Goal: Transaction & Acquisition: Purchase product/service

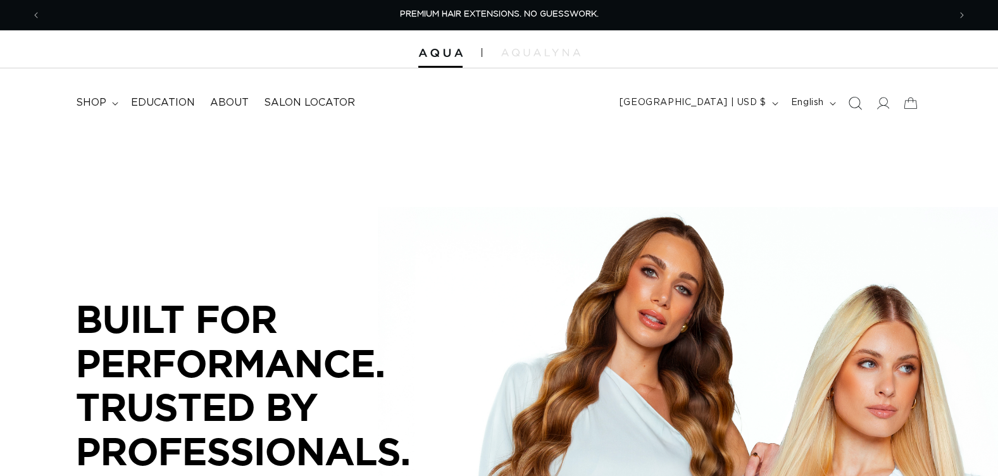
click at [852, 103] on icon "Search" at bounding box center [854, 102] width 13 height 13
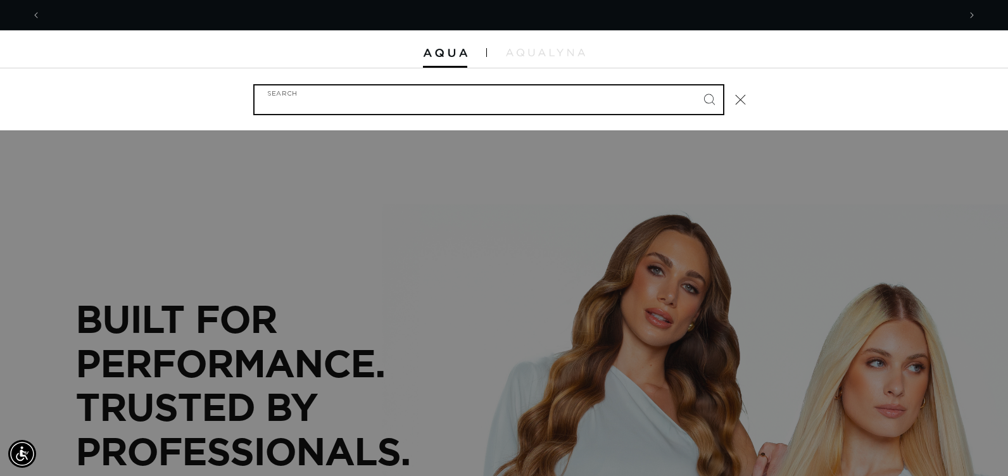
click at [482, 102] on input "Search" at bounding box center [488, 99] width 468 height 28
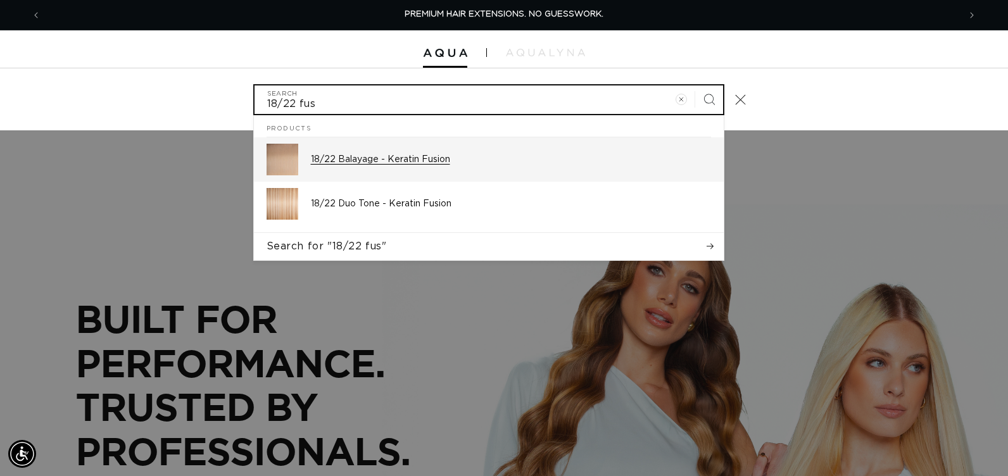
type input "18/22 fus"
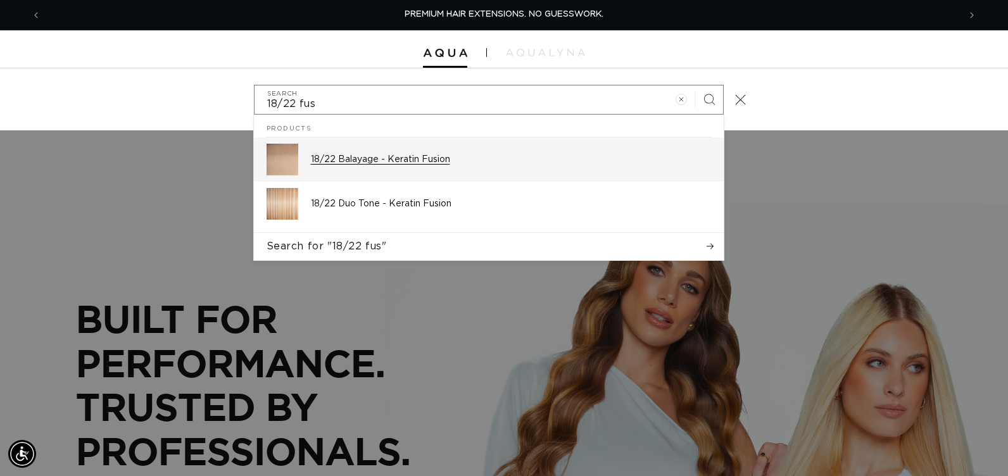
click at [450, 166] on div "18/22 Balayage - Keratin Fusion" at bounding box center [511, 160] width 400 height 32
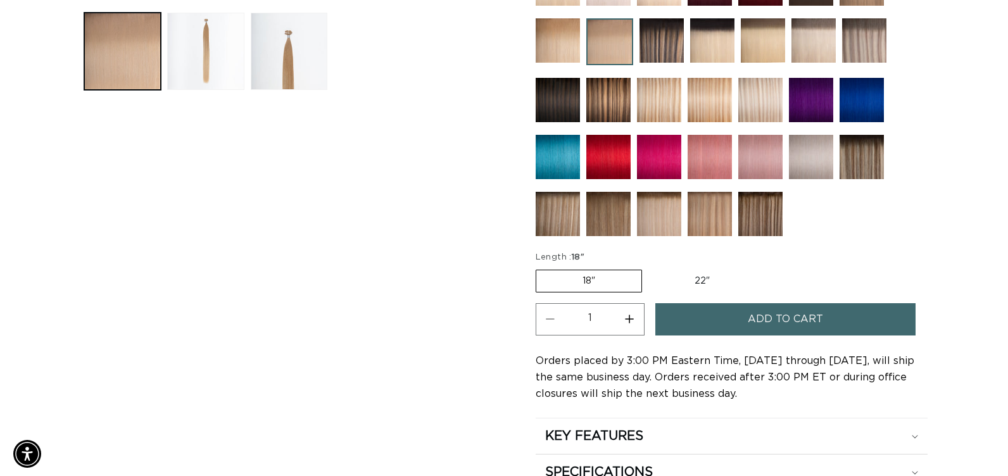
scroll to position [570, 0]
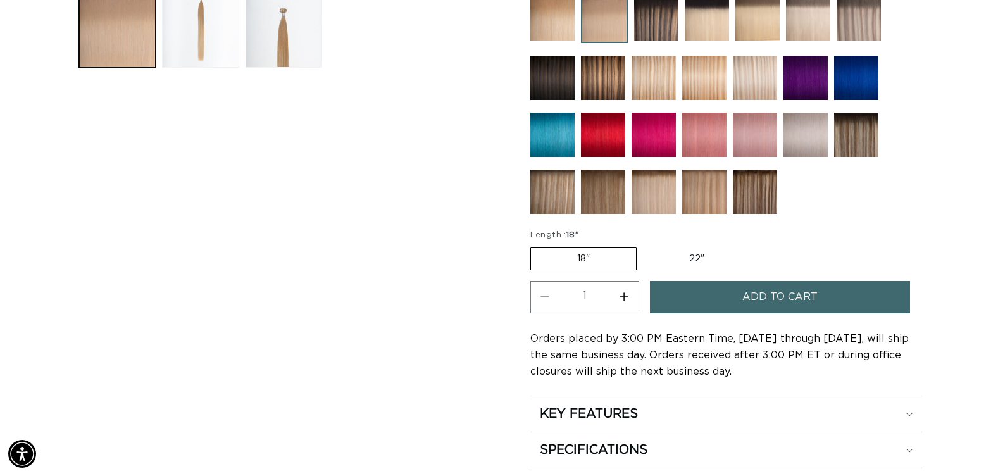
click at [627, 297] on button "Increase quantity for 18/22 Balayage - Keratin Fusion" at bounding box center [624, 297] width 28 height 32
type input "2"
click at [659, 296] on button "Add to cart" at bounding box center [780, 297] width 260 height 32
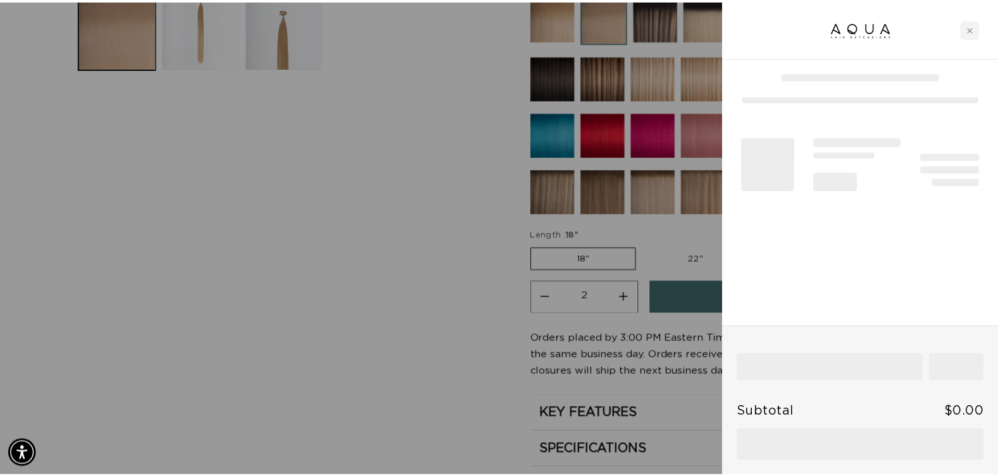
scroll to position [0, 0]
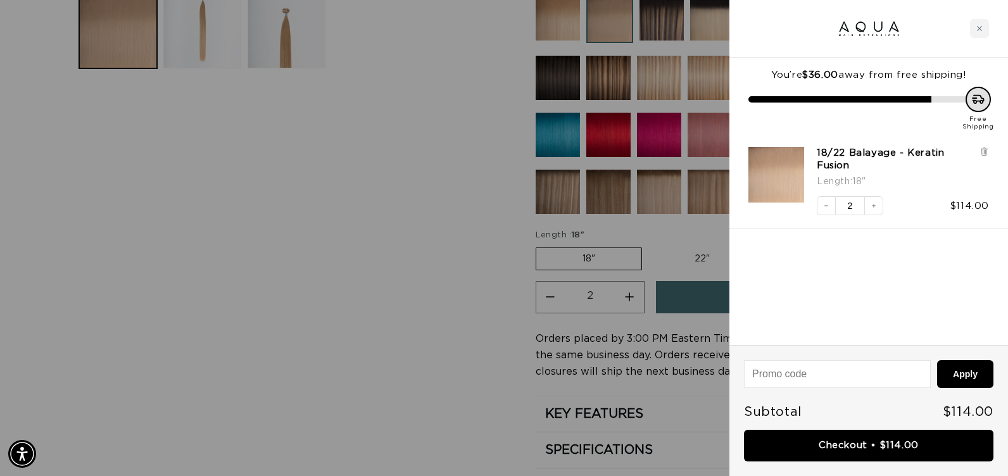
click at [435, 344] on div at bounding box center [504, 238] width 1008 height 476
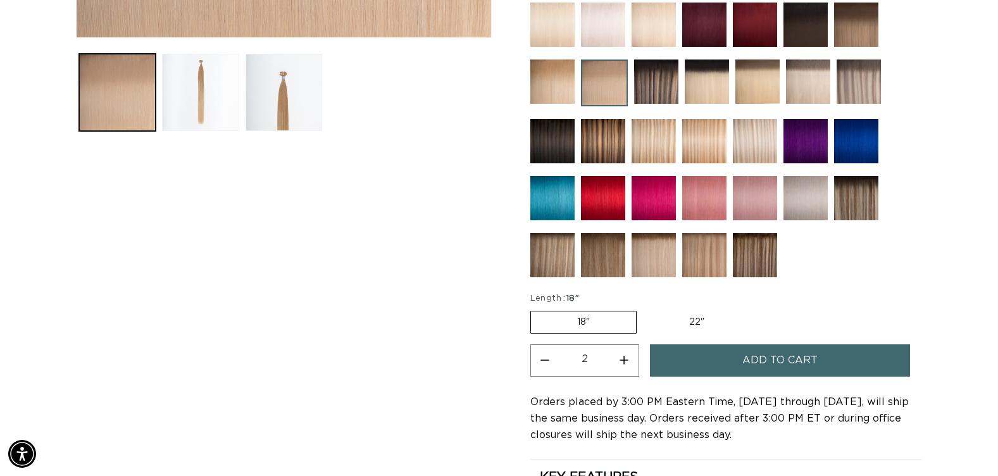
click at [672, 92] on img at bounding box center [656, 81] width 44 height 44
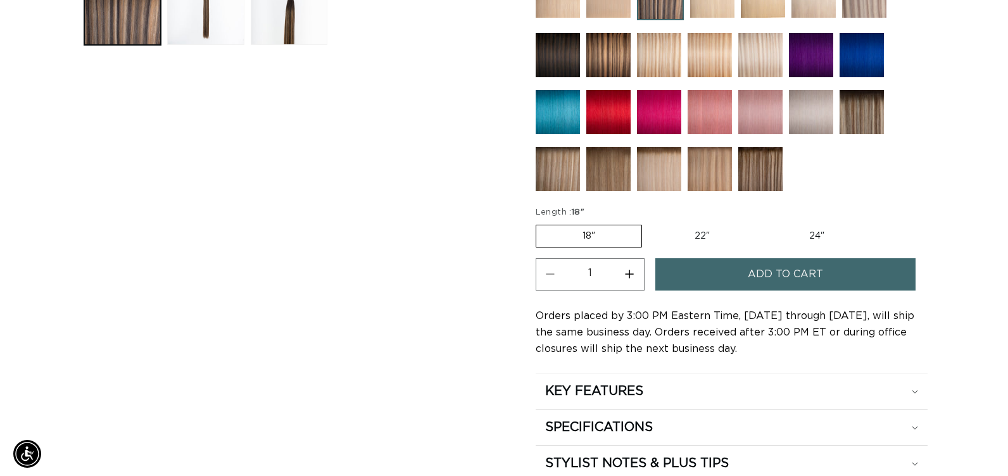
scroll to position [633, 0]
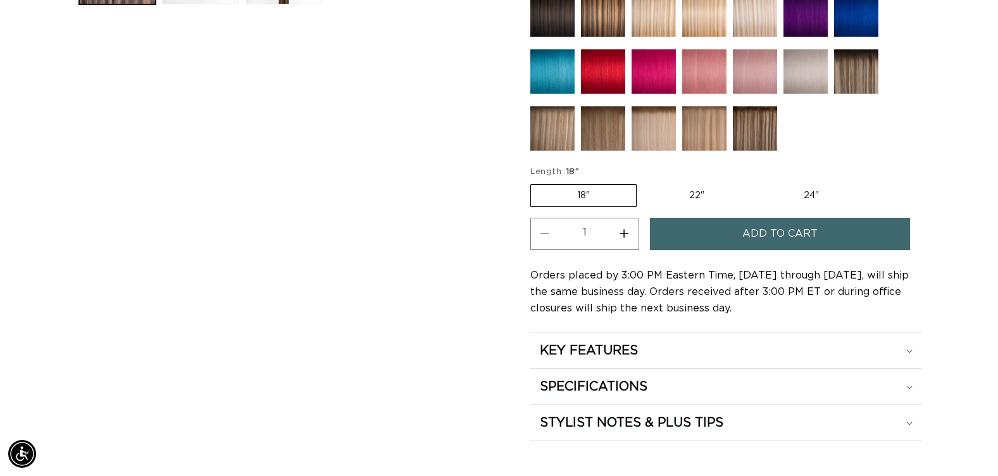
click at [708, 248] on button "Add to cart" at bounding box center [780, 234] width 260 height 32
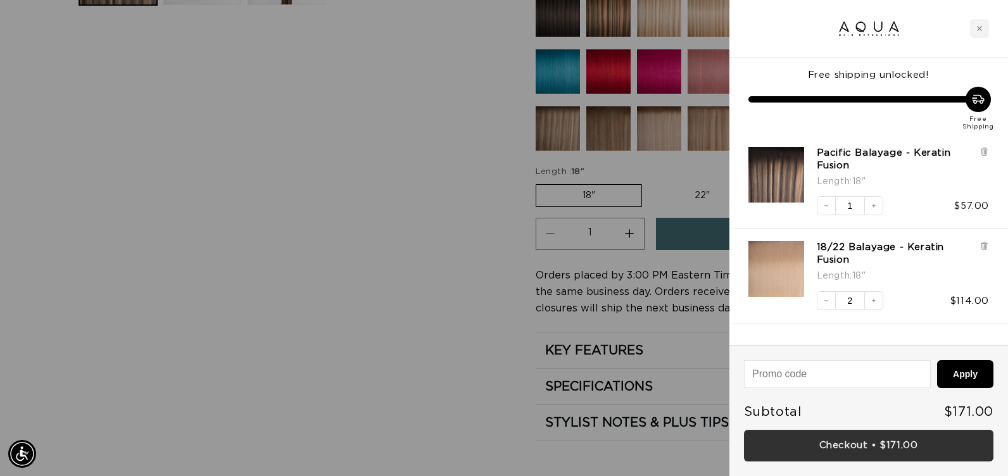
scroll to position [0, 1835]
click at [748, 442] on link "Checkout • $171.00" at bounding box center [868, 446] width 249 height 32
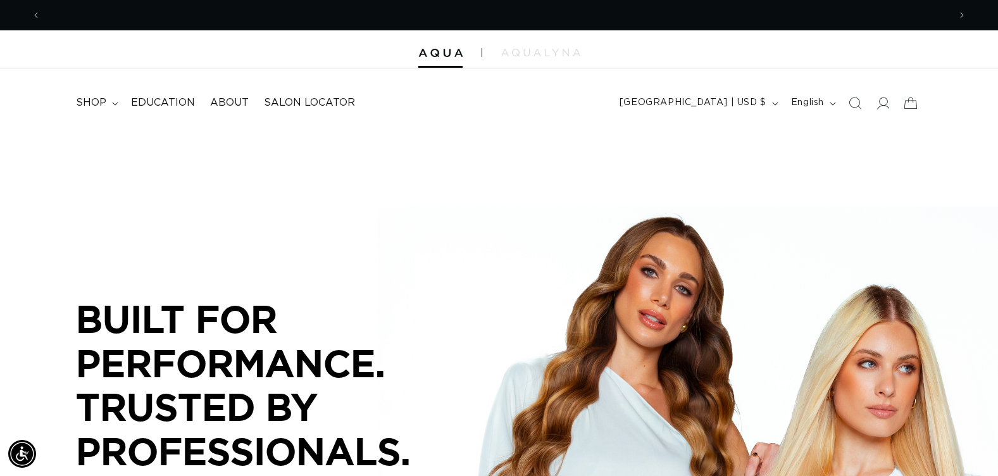
scroll to position [0, 908]
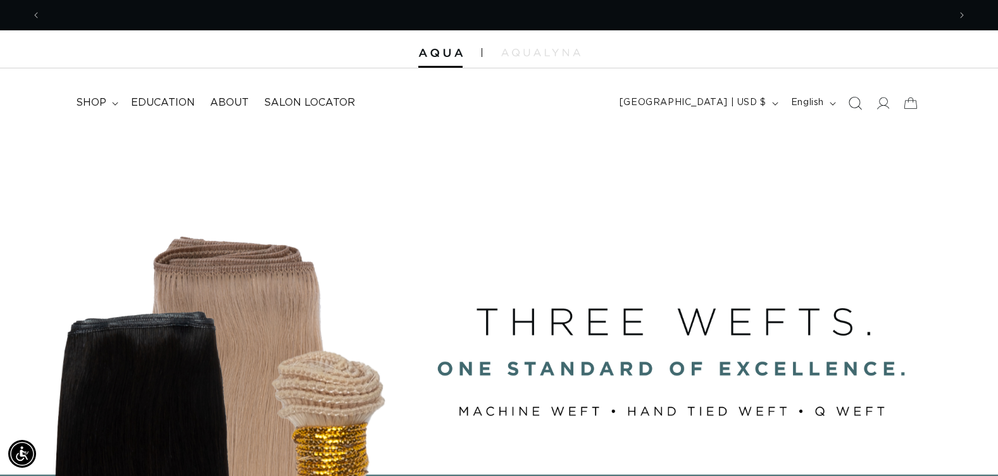
click at [851, 105] on icon "Search" at bounding box center [854, 102] width 13 height 13
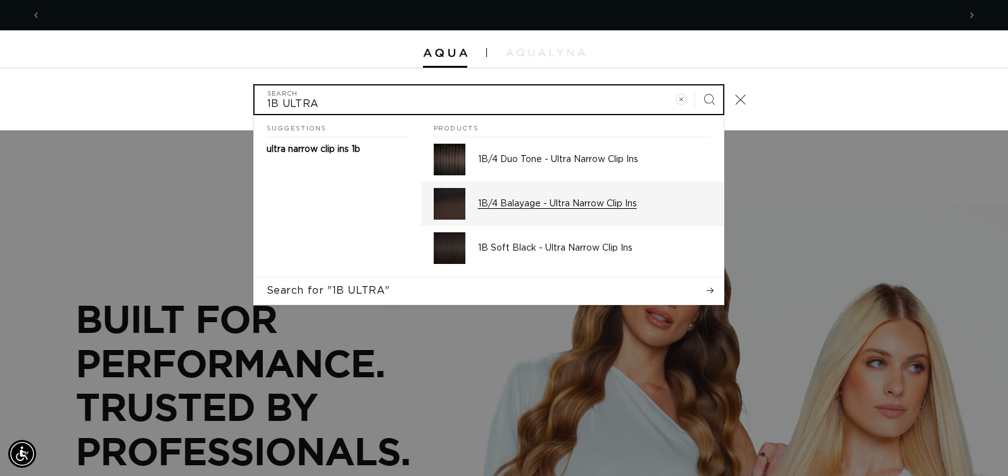
scroll to position [0, 918]
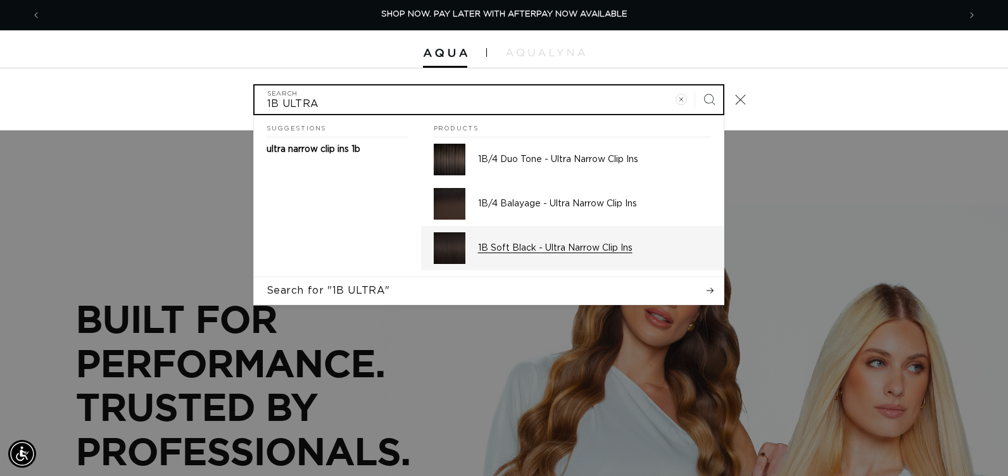
type input "1B ULTRA"
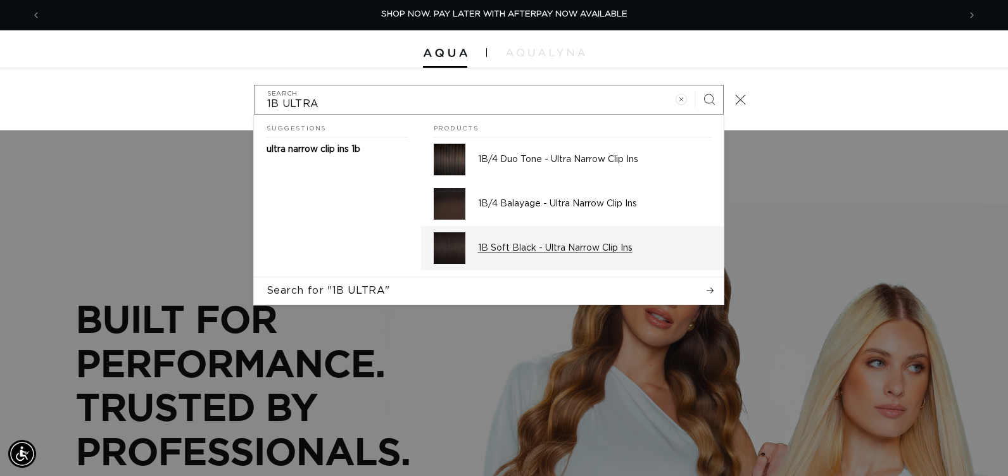
click at [529, 247] on p "1B Soft Black - Ultra Narrow Clip Ins" at bounding box center [594, 247] width 233 height 11
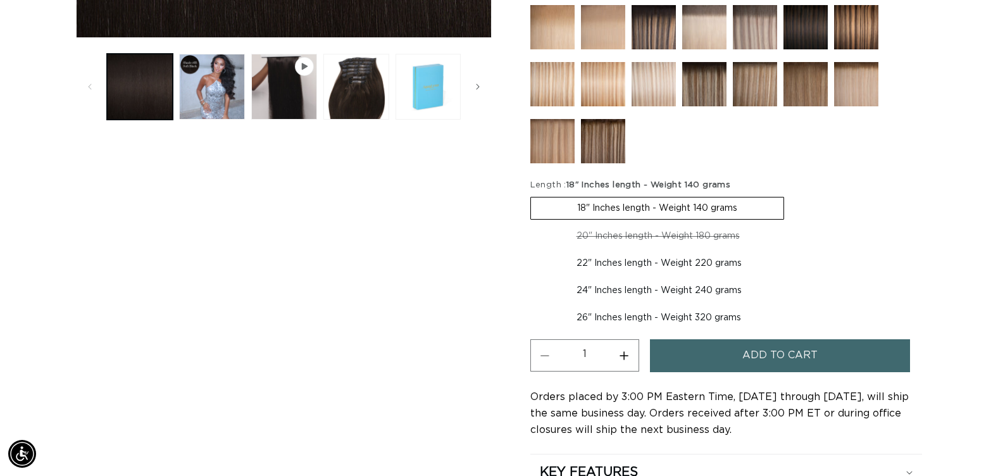
scroll to position [0, 1816]
click at [590, 263] on label "22" Inches length - Weight 220 grams Variant sold out or unavailable" at bounding box center [659, 264] width 258 height 22
click at [792, 223] on input "22" Inches length - Weight 220 grams Variant sold out or unavailable" at bounding box center [792, 223] width 1 height 1
radio input "true"
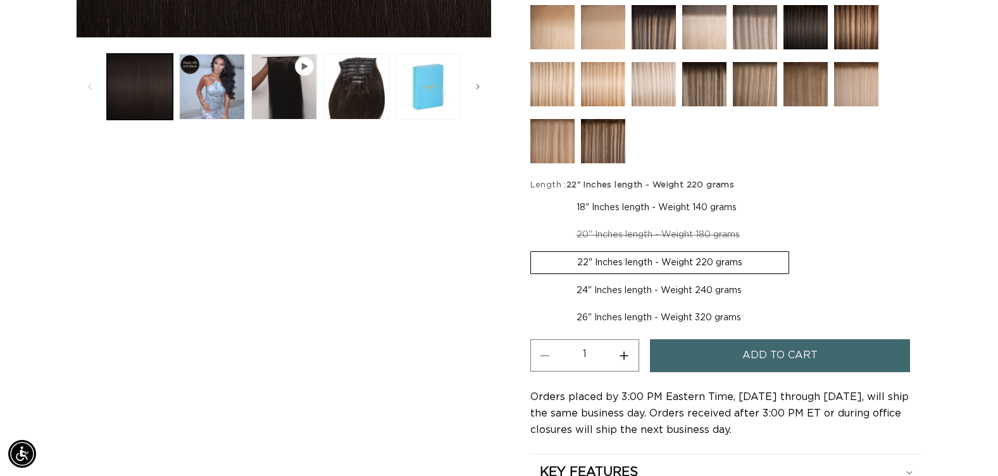
click at [664, 362] on button "Add to cart" at bounding box center [780, 355] width 260 height 32
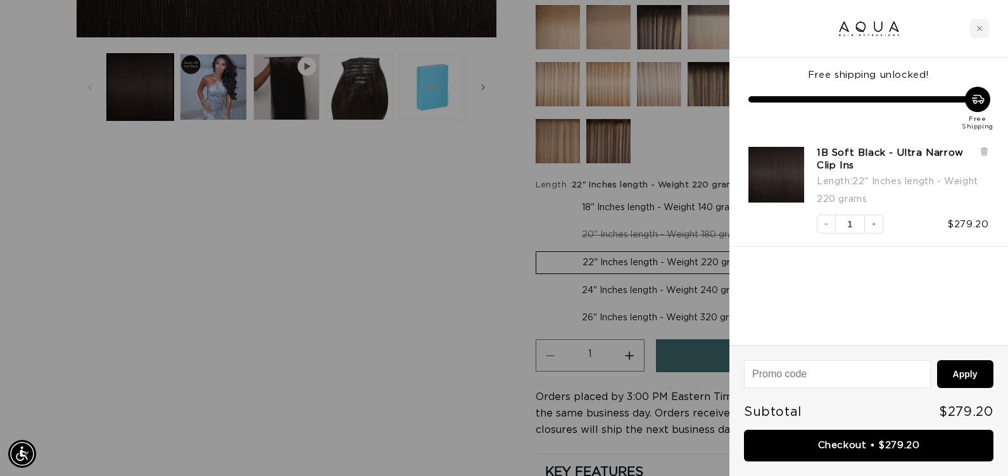
scroll to position [0, 918]
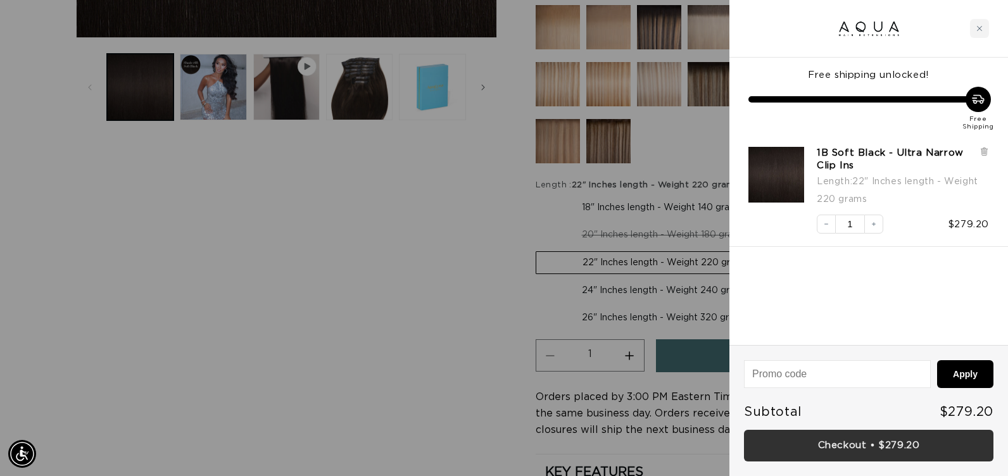
click at [749, 444] on link "Checkout • $279.20" at bounding box center [868, 446] width 249 height 32
